Goal: Find specific page/section: Find specific page/section

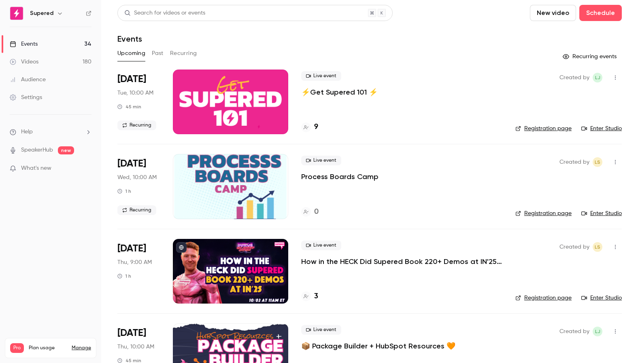
click at [36, 44] on div "Events" at bounding box center [24, 44] width 28 height 8
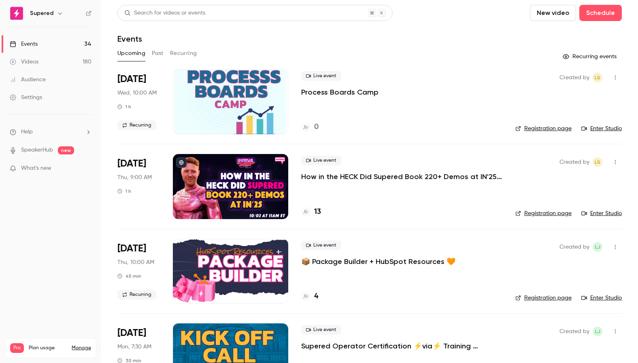
drag, startPoint x: 216, startPoint y: 56, endPoint x: 201, endPoint y: 71, distance: 20.3
click at [216, 56] on div "Upcoming Past Recurring" at bounding box center [369, 53] width 504 height 13
click at [188, 82] on div at bounding box center [230, 102] width 115 height 65
